Goal: Information Seeking & Learning: Learn about a topic

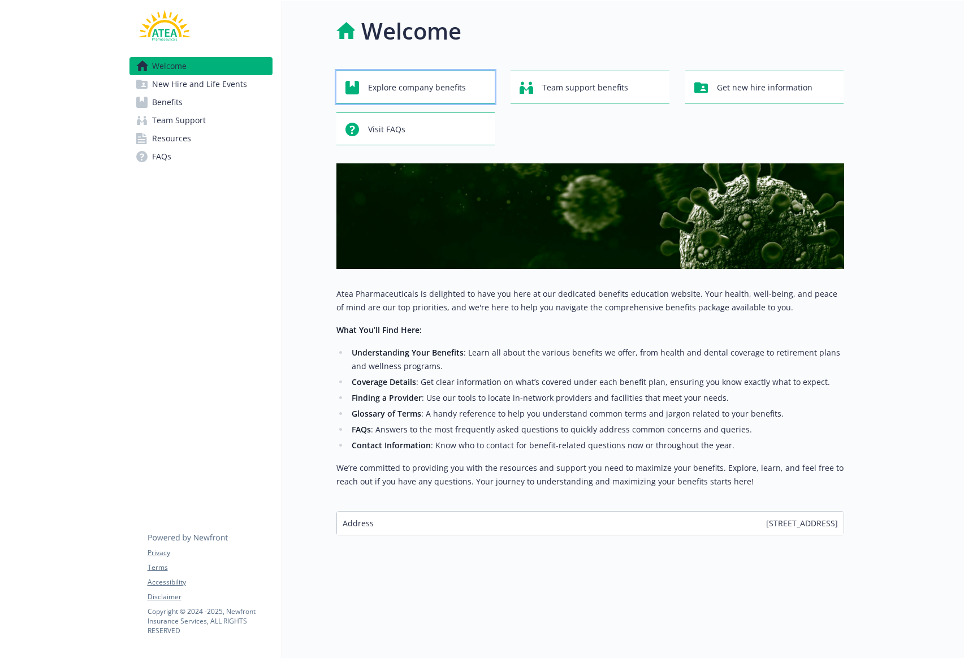
click at [406, 86] on span "Explore company benefits" at bounding box center [417, 87] width 98 height 21
